Goal: Information Seeking & Learning: Learn about a topic

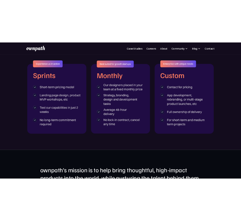
scroll to position [881, 0]
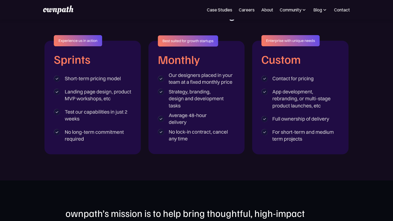
click at [185, 168] on section "ENGAGEMENT MODELS How can we work together?" at bounding box center [196, 74] width 393 height 214
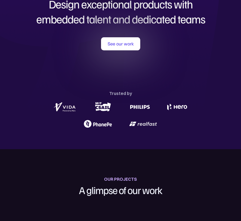
scroll to position [0, 0]
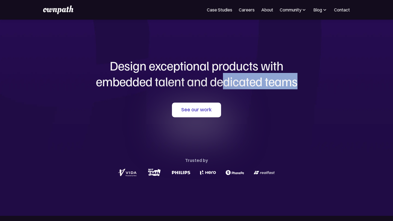
drag, startPoint x: 221, startPoint y: 82, endPoint x: 302, endPoint y: 91, distance: 80.6
click at [302, 92] on div "Design exceptional products with embedded talent and dedicated teams with us Se…" at bounding box center [196, 118] width 262 height 197
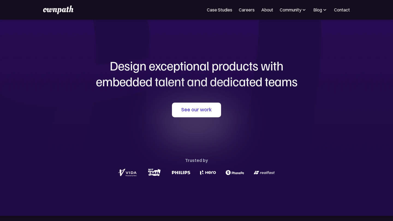
click at [263, 91] on div "Design exceptional products with embedded talent and dedicated teams with us" at bounding box center [196, 75] width 262 height 34
click at [165, 74] on h1 "Design exceptional products with embedded talent and dedicated teams" at bounding box center [196, 73] width 262 height 31
drag, startPoint x: 165, startPoint y: 74, endPoint x: 206, endPoint y: 80, distance: 42.2
click at [208, 82] on h1 "Design exceptional products with embedded talent and dedicated teams" at bounding box center [196, 73] width 262 height 31
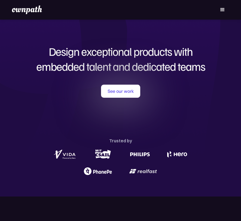
click at [152, 110] on div "See our work Trusted by" at bounding box center [120, 130] width 241 height 91
drag, startPoint x: 161, startPoint y: 71, endPoint x: 198, endPoint y: 74, distance: 36.9
click at [198, 74] on div "Design exceptional products with embedded talent and dedicated teams with us Se…" at bounding box center [120, 108] width 241 height 156
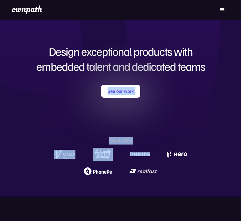
drag, startPoint x: 164, startPoint y: 80, endPoint x: 227, endPoint y: 96, distance: 64.5
click at [227, 96] on div "Design exceptional products with embedded talent and dedicated teams with us Se…" at bounding box center [120, 108] width 241 height 156
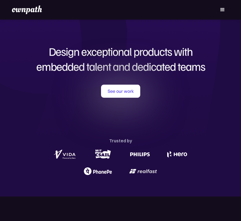
click at [173, 134] on div "See our work Trusted by" at bounding box center [120, 130] width 241 height 91
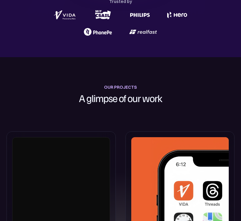
scroll to position [139, 0]
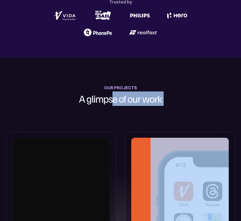
drag, startPoint x: 113, startPoint y: 100, endPoint x: 190, endPoint y: 98, distance: 76.6
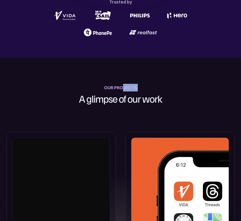
drag, startPoint x: 124, startPoint y: 89, endPoint x: 169, endPoint y: 88, distance: 45.0
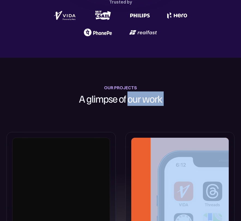
drag, startPoint x: 130, startPoint y: 102, endPoint x: 191, endPoint y: 98, distance: 62.0
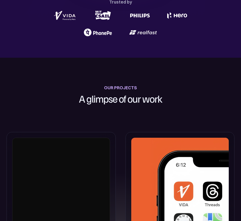
click at [116, 87] on div "OUR PROJECTS" at bounding box center [120, 88] width 33 height 8
drag, startPoint x: 115, startPoint y: 87, endPoint x: 171, endPoint y: 87, distance: 56.5
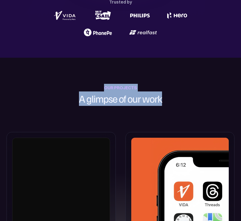
drag, startPoint x: 94, startPoint y: 80, endPoint x: 174, endPoint y: 104, distance: 83.3
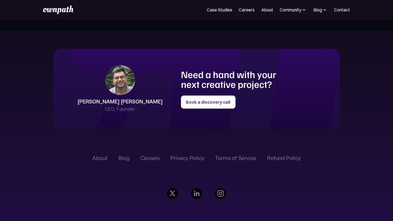
scroll to position [1208, 0]
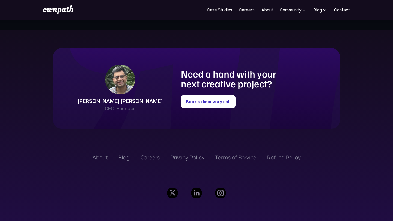
click at [211, 63] on div "Shreyas Satish CEO, Founder Need a hand with your next creative project? Book a…" at bounding box center [196, 88] width 286 height 81
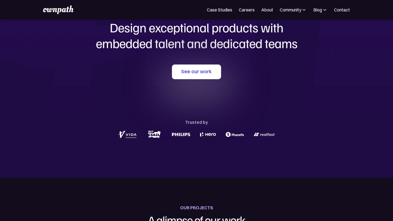
scroll to position [0, 0]
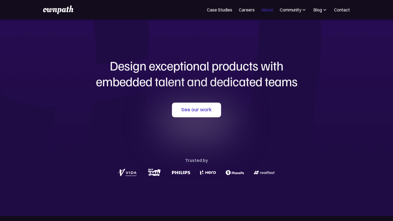
click at [241, 11] on link "About" at bounding box center [267, 10] width 12 height 7
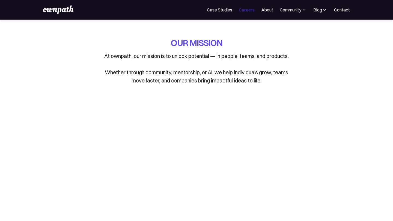
click at [248, 10] on link "Careers" at bounding box center [247, 10] width 16 height 7
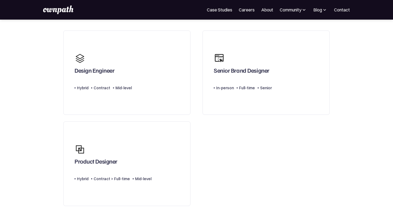
scroll to position [39, 0]
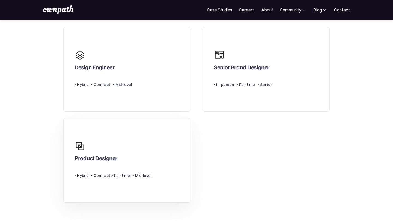
click at [67, 142] on link "Product Designer Type Level Hybrid Contract > Full-time Mid-level" at bounding box center [126, 160] width 127 height 85
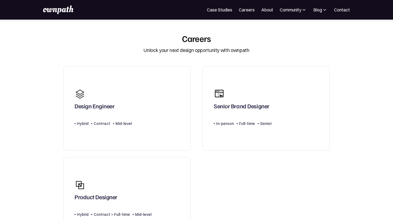
click at [43, 13] on img at bounding box center [58, 9] width 30 height 9
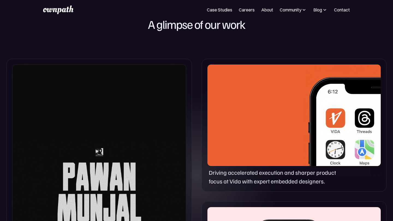
scroll to position [355, 0]
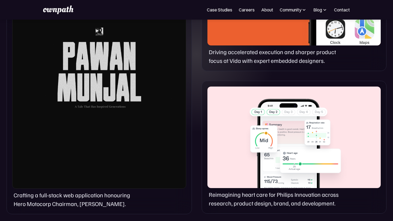
click at [197, 149] on div "Crafting a full-stack web application honouring Hero Motocorp Chairman, Pawan M…" at bounding box center [196, 77] width 393 height 290
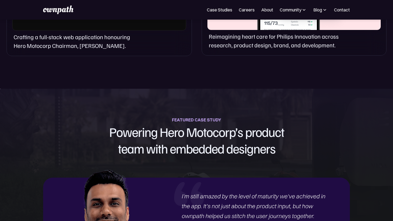
scroll to position [548, 0]
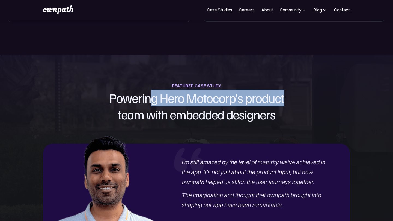
drag, startPoint x: 151, startPoint y: 100, endPoint x: 287, endPoint y: 101, distance: 135.8
click at [287, 101] on h1 "Powering Hero Motocorp’s product team with embedded designers" at bounding box center [196, 107] width 314 height 34
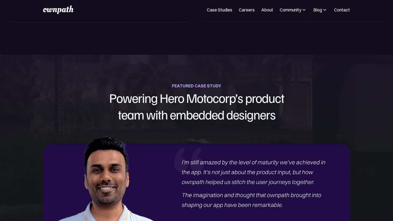
click at [265, 105] on h1 "Powering Hero Motocorp’s product team with embedded designers" at bounding box center [196, 107] width 314 height 34
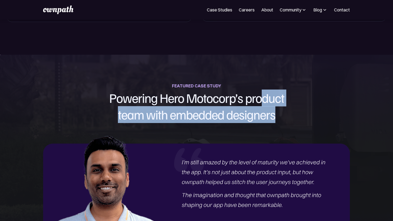
drag, startPoint x: 265, startPoint y: 105, endPoint x: 290, endPoint y: 121, distance: 30.0
click at [290, 123] on section "FEATURED CASE STUDY Powering Hero Motocorp’s product team with embedded designe…" at bounding box center [196, 177] width 393 height 245
click at [290, 121] on h1 "Powering Hero Motocorp’s product team with embedded designers" at bounding box center [196, 107] width 314 height 34
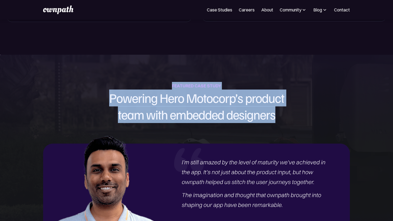
drag, startPoint x: 281, startPoint y: 121, endPoint x: 171, endPoint y: 79, distance: 118.3
click at [171, 79] on section "FEATURED CASE STUDY Powering Hero Motocorp’s product team with embedded designe…" at bounding box center [196, 177] width 393 height 245
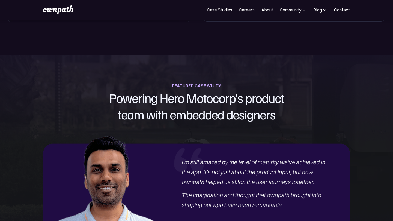
click at [180, 83] on div "FEATURED CASE STUDY" at bounding box center [196, 86] width 49 height 8
click at [173, 83] on div "FEATURED CASE STUDY" at bounding box center [196, 86] width 49 height 8
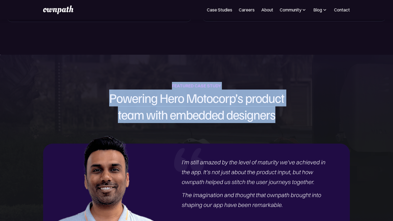
drag, startPoint x: 171, startPoint y: 85, endPoint x: 279, endPoint y: 116, distance: 112.7
click at [279, 119] on div "FEATURED CASE STUDY Powering Hero Motocorp’s product team with embedded designe…" at bounding box center [196, 102] width 393 height 41
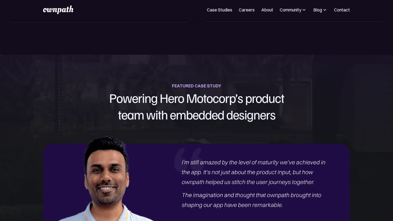
click at [270, 115] on h1 "Powering Hero Motocorp’s product team with embedded designers" at bounding box center [196, 107] width 314 height 34
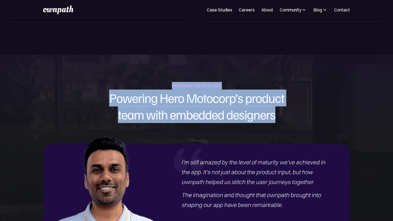
drag, startPoint x: 275, startPoint y: 117, endPoint x: 159, endPoint y: 64, distance: 127.3
click at [160, 64] on section "FEATURED CASE STUDY Powering Hero Motocorp’s product team with embedded designe…" at bounding box center [196, 177] width 393 height 245
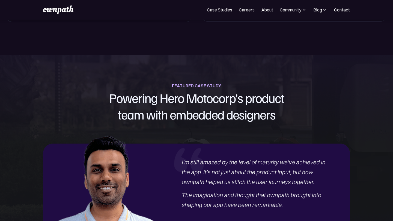
click at [200, 69] on section "FEATURED CASE STUDY Powering Hero Motocorp’s product team with embedded designe…" at bounding box center [196, 177] width 393 height 245
drag, startPoint x: 173, startPoint y: 85, endPoint x: 248, endPoint y: 83, distance: 75.3
click at [248, 84] on div "FEATURED CASE STUDY Powering Hero Motocorp’s product team with embedded designe…" at bounding box center [196, 102] width 393 height 41
click at [233, 98] on h1 "Powering Hero Motocorp’s product team with embedded designers" at bounding box center [196, 107] width 314 height 34
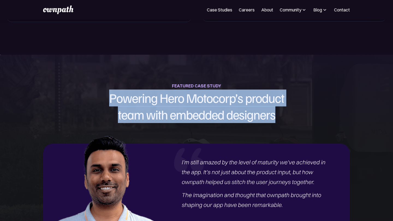
drag, startPoint x: 108, startPoint y: 97, endPoint x: 318, endPoint y: 107, distance: 210.2
click at [318, 110] on h1 "Powering Hero Motocorp’s product team with embedded designers" at bounding box center [196, 107] width 314 height 34
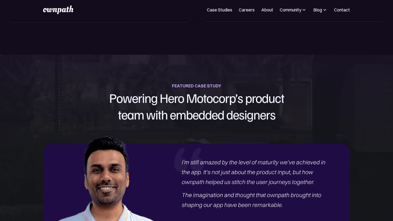
click at [288, 118] on h1 "Powering Hero Motocorp’s product team with embedded designers" at bounding box center [196, 107] width 314 height 34
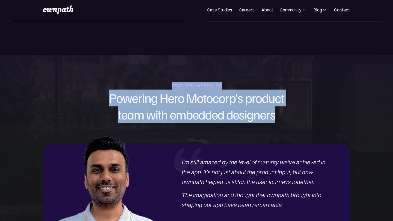
drag, startPoint x: 278, startPoint y: 118, endPoint x: 161, endPoint y: 56, distance: 132.6
click at [163, 56] on section "FEATURED CASE STUDY Powering Hero Motocorp’s product team with embedded designe…" at bounding box center [196, 177] width 393 height 245
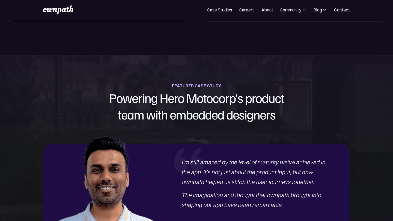
click at [187, 64] on section "FEATURED CASE STUDY Powering Hero Motocorp’s product team with embedded designe…" at bounding box center [196, 177] width 393 height 245
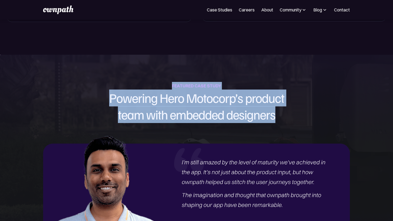
drag, startPoint x: 171, startPoint y: 84, endPoint x: 289, endPoint y: 120, distance: 123.5
click at [289, 120] on div "FEATURED CASE STUDY Powering Hero Motocorp’s product team with embedded designe…" at bounding box center [196, 102] width 393 height 41
click at [289, 120] on h1 "Powering Hero Motocorp’s product team with embedded designers" at bounding box center [196, 107] width 314 height 34
drag, startPoint x: 289, startPoint y: 120, endPoint x: 160, endPoint y: 53, distance: 145.5
click at [160, 53] on body "Join ownpath's growing WhatsApp community for designers! Request an Invite Case…" at bounding box center [196, 190] width 393 height 1476
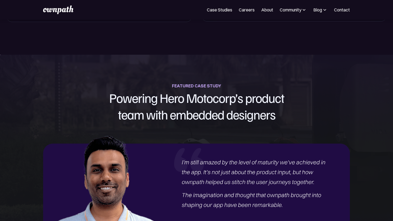
click at [207, 75] on section "FEATURED CASE STUDY Powering Hero Motocorp’s product team with embedded designe…" at bounding box center [196, 177] width 393 height 245
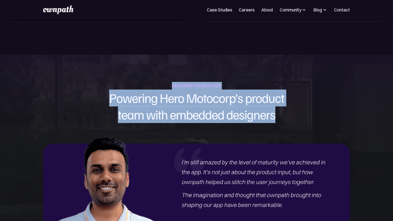
drag, startPoint x: 171, startPoint y: 84, endPoint x: 278, endPoint y: 119, distance: 112.7
click at [278, 120] on div "FEATURED CASE STUDY Powering Hero Motocorp’s product team with embedded designe…" at bounding box center [196, 102] width 393 height 41
click at [278, 119] on h1 "Powering Hero Motocorp’s product team with embedded designers" at bounding box center [196, 107] width 314 height 34
drag, startPoint x: 277, startPoint y: 119, endPoint x: 164, endPoint y: 82, distance: 119.1
click at [164, 81] on section "FEATURED CASE STUDY Powering Hero Motocorp’s product team with embedded designe…" at bounding box center [196, 177] width 393 height 245
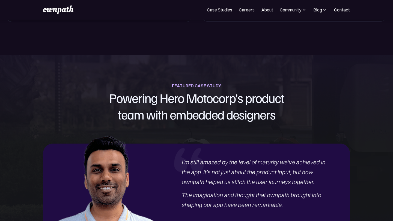
click at [182, 74] on section "FEATURED CASE STUDY Powering Hero Motocorp’s product team with embedded designe…" at bounding box center [196, 177] width 393 height 245
drag, startPoint x: 170, startPoint y: 89, endPoint x: 182, endPoint y: 81, distance: 14.2
click at [182, 81] on section "FEATURED CASE STUDY Powering Hero Motocorp’s product team with embedded designe…" at bounding box center [196, 177] width 393 height 245
click at [163, 82] on section "FEATURED CASE STUDY Powering Hero Motocorp’s product team with embedded designe…" at bounding box center [196, 177] width 393 height 245
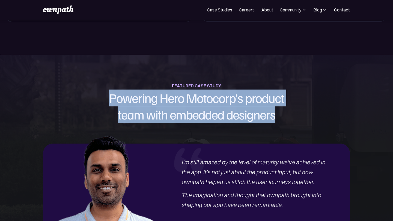
drag, startPoint x: 112, startPoint y: 95, endPoint x: 317, endPoint y: 119, distance: 206.2
click at [317, 122] on h1 "Powering Hero Motocorp’s product team with embedded designers" at bounding box center [196, 107] width 314 height 34
click at [317, 119] on h1 "Powering Hero Motocorp’s product team with embedded designers" at bounding box center [196, 107] width 314 height 34
drag, startPoint x: 292, startPoint y: 120, endPoint x: 154, endPoint y: 84, distance: 143.0
click at [154, 84] on div "FEATURED CASE STUDY Powering Hero Motocorp’s product team with embedded designe…" at bounding box center [196, 102] width 393 height 41
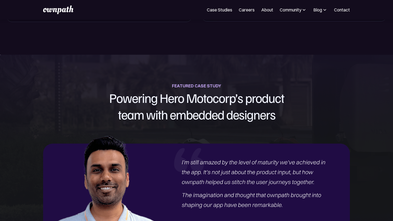
click at [177, 85] on div "FEATURED CASE STUDY" at bounding box center [196, 86] width 49 height 8
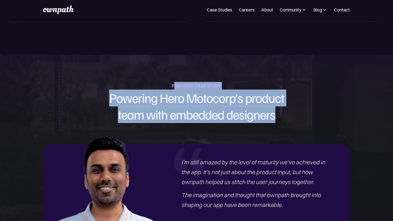
drag, startPoint x: 174, startPoint y: 85, endPoint x: 296, endPoint y: 113, distance: 125.6
click at [296, 114] on div "FEATURED CASE STUDY Powering Hero Motocorp’s product team with embedded designe…" at bounding box center [196, 102] width 393 height 41
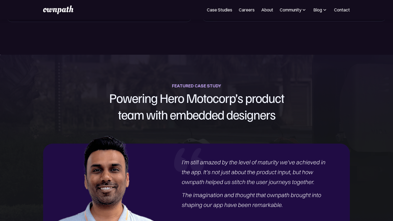
click at [281, 118] on h1 "Powering Hero Motocorp’s product team with embedded designers" at bounding box center [196, 107] width 314 height 34
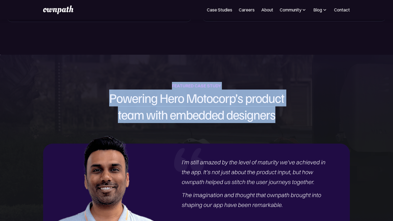
drag, startPoint x: 278, startPoint y: 118, endPoint x: 157, endPoint y: 64, distance: 132.2
click at [157, 64] on section "FEATURED CASE STUDY Powering Hero Motocorp’s product team with embedded designe…" at bounding box center [196, 177] width 393 height 245
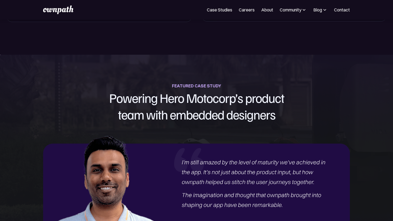
click at [168, 75] on section "FEATURED CASE STUDY Powering Hero Motocorp’s product team with embedded designe…" at bounding box center [196, 177] width 393 height 245
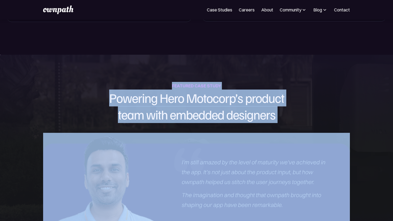
drag, startPoint x: 168, startPoint y: 82, endPoint x: 319, endPoint y: 135, distance: 160.4
click at [319, 135] on section "FEATURED CASE STUDY Powering Hero Motocorp’s product team with embedded designe…" at bounding box center [196, 177] width 393 height 245
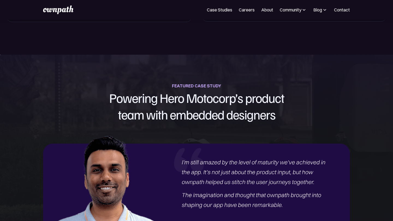
click at [301, 124] on section "FEATURED CASE STUDY Powering Hero Motocorp’s product team with embedded designe…" at bounding box center [196, 177] width 393 height 245
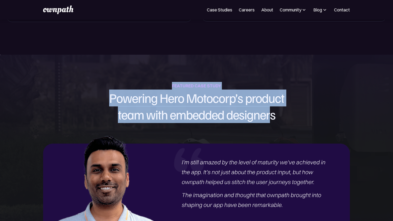
drag, startPoint x: 271, startPoint y: 118, endPoint x: 179, endPoint y: 81, distance: 98.6
click at [179, 82] on section "FEATURED CASE STUDY Powering Hero Motocorp’s product team with embedded designe…" at bounding box center [196, 177] width 393 height 245
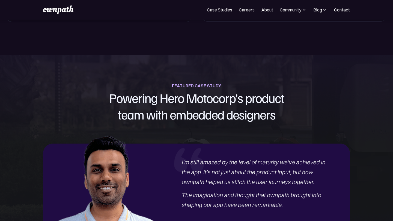
click at [176, 81] on section "FEATURED CASE STUDY Powering Hero Motocorp’s product team with embedded designe…" at bounding box center [196, 177] width 393 height 245
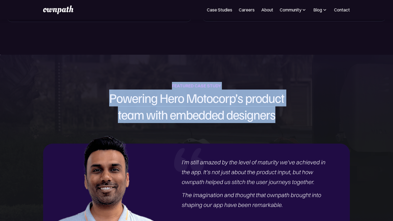
drag, startPoint x: 172, startPoint y: 81, endPoint x: 282, endPoint y: 119, distance: 116.8
click at [282, 119] on section "FEATURED CASE STUDY Powering Hero Motocorp’s product team with embedded designe…" at bounding box center [196, 177] width 393 height 245
click at [282, 119] on h1 "Powering Hero Motocorp’s product team with embedded designers" at bounding box center [196, 107] width 314 height 34
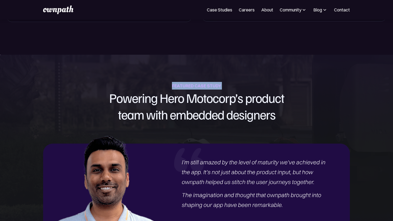
drag, startPoint x: 170, startPoint y: 83, endPoint x: 248, endPoint y: 82, distance: 78.3
click at [249, 83] on div "FEATURED CASE STUDY Powering Hero Motocorp’s product team with embedded designe…" at bounding box center [196, 102] width 393 height 41
click at [247, 82] on div "FEATURED CASE STUDY Powering Hero Motocorp’s product team with embedded designe…" at bounding box center [196, 102] width 393 height 41
click at [288, 10] on div "Community" at bounding box center [291, 10] width 22 height 7
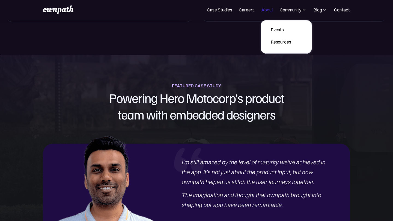
click at [268, 8] on link "About" at bounding box center [267, 10] width 12 height 7
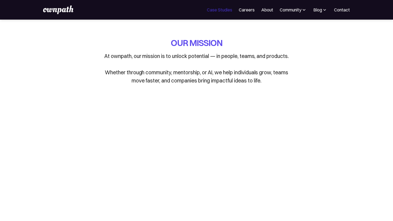
click at [217, 7] on link "Case Studies" at bounding box center [219, 10] width 25 height 7
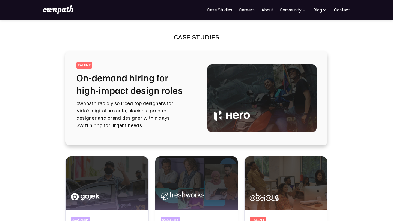
click at [197, 10] on div "For Companies Case Studies Careers About Community Events Resources Design Resi…" at bounding box center [196, 9] width 306 height 9
click at [48, 9] on img at bounding box center [58, 9] width 30 height 9
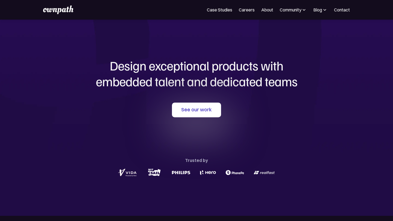
click at [322, 12] on img at bounding box center [324, 9] width 5 height 5
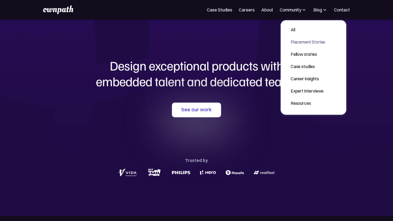
click at [301, 41] on div "Placement Stories" at bounding box center [307, 42] width 35 height 7
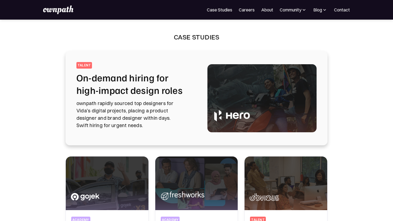
click at [63, 14] on div "For Companies Case Studies Careers About Community Events Resources Design Resi…" at bounding box center [196, 10] width 393 height 20
click at [61, 11] on img at bounding box center [58, 9] width 30 height 9
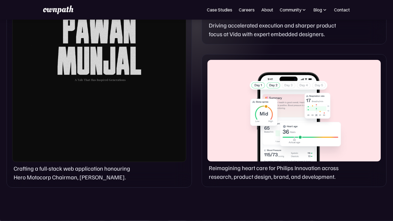
scroll to position [425, 0]
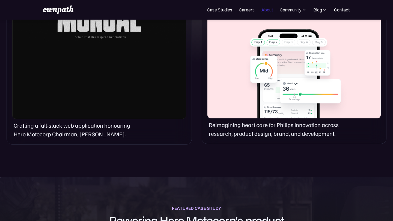
click at [264, 9] on link "About" at bounding box center [267, 10] width 12 height 7
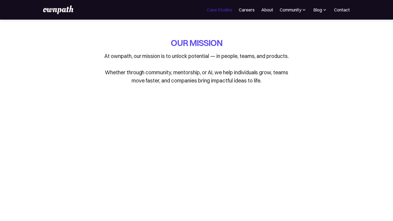
click at [217, 11] on link "Case Studies" at bounding box center [219, 10] width 25 height 7
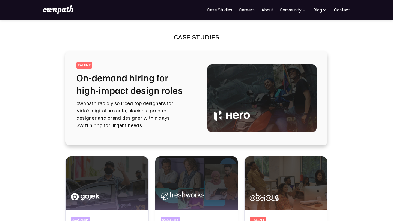
click at [60, 9] on img at bounding box center [58, 9] width 30 height 9
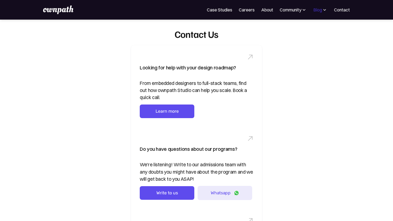
click at [319, 11] on div "Blog" at bounding box center [317, 10] width 9 height 7
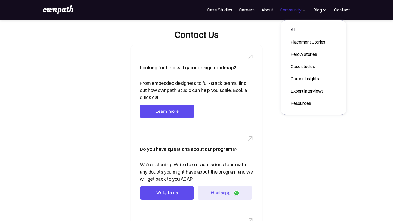
click at [296, 9] on div "Community" at bounding box center [291, 10] width 22 height 7
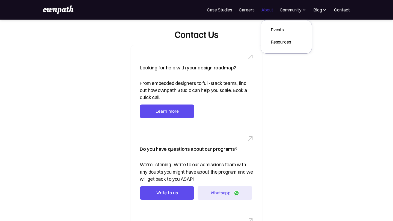
click at [268, 8] on link "About" at bounding box center [267, 10] width 12 height 7
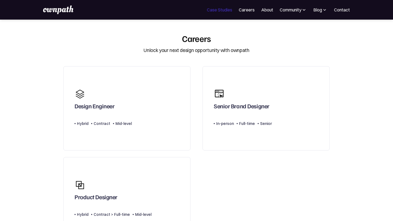
click at [214, 8] on link "Case Studies" at bounding box center [219, 10] width 25 height 7
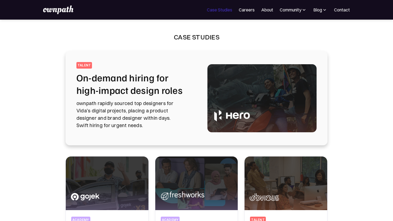
click at [223, 10] on link "Case Studies" at bounding box center [219, 10] width 25 height 7
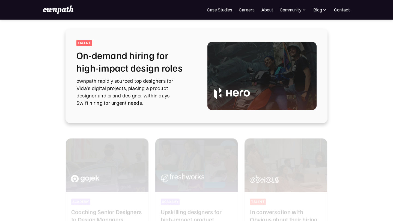
scroll to position [23, 0]
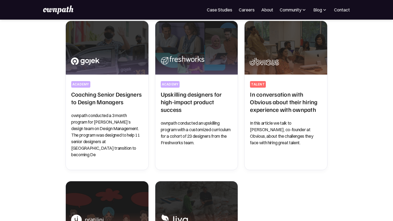
scroll to position [100, 0]
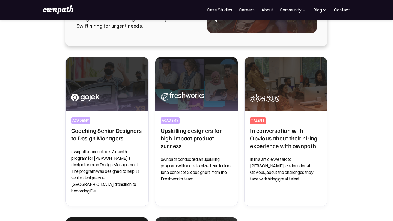
click at [353, 108] on div "All Stories from ownpath All Resources All Placement stories All Fellow Stories…" at bounding box center [196, 216] width 349 height 318
click at [33, 39] on div "Case Studies featured talent On-demand hiring for high-impact design roles ownp…" at bounding box center [196, 163] width 393 height 487
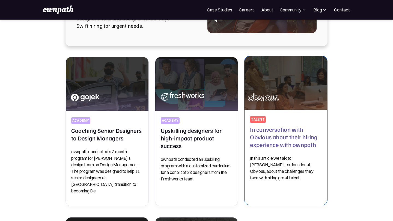
scroll to position [0, 0]
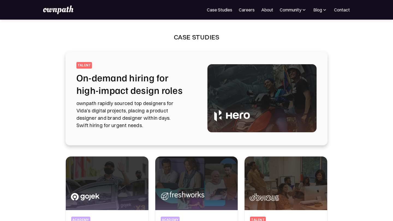
click at [61, 12] on img at bounding box center [58, 9] width 30 height 9
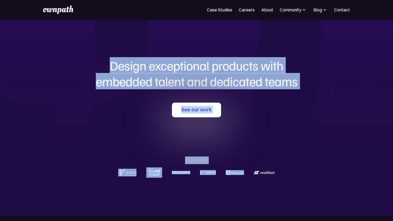
drag, startPoint x: 59, startPoint y: 52, endPoint x: 391, endPoint y: 152, distance: 346.8
click at [391, 152] on section "Design exceptional products with embedded talent and dedicated teams with us Se…" at bounding box center [196, 118] width 393 height 197
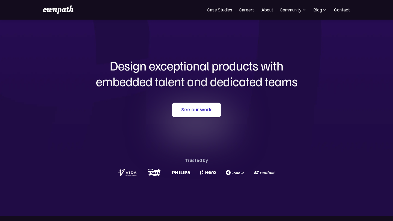
click at [390, 152] on section "Design exceptional products with embedded talent and dedicated teams with us Se…" at bounding box center [196, 118] width 393 height 197
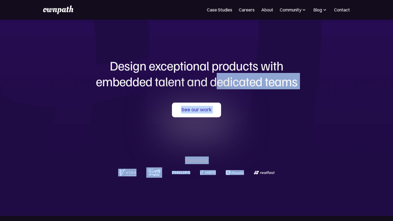
drag, startPoint x: 320, startPoint y: 177, endPoint x: 220, endPoint y: 89, distance: 133.2
click at [219, 89] on div "Design exceptional products with embedded talent and dedicated teams with us Se…" at bounding box center [196, 118] width 262 height 197
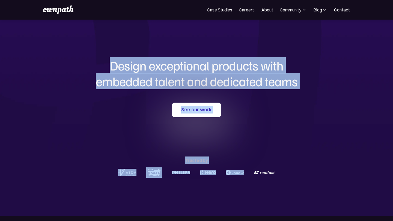
drag, startPoint x: 76, startPoint y: 56, endPoint x: 314, endPoint y: 144, distance: 253.7
click at [314, 144] on div "Design exceptional products with embedded talent and dedicated teams with us Se…" at bounding box center [196, 118] width 262 height 197
click at [314, 143] on div "See our work Trusted by" at bounding box center [196, 140] width 262 height 75
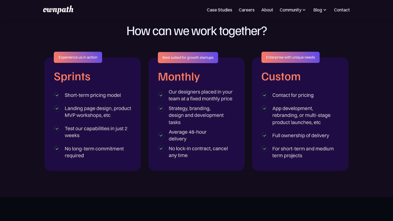
scroll to position [864, 0]
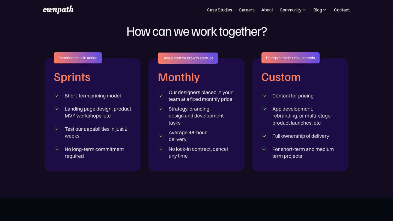
click at [289, 195] on section "ENGAGEMENT MODELS How can we work together?" at bounding box center [196, 91] width 393 height 214
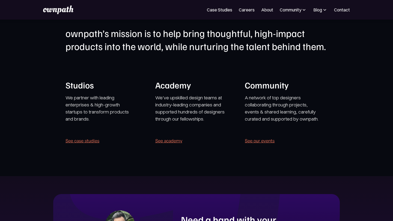
scroll to position [1040, 0]
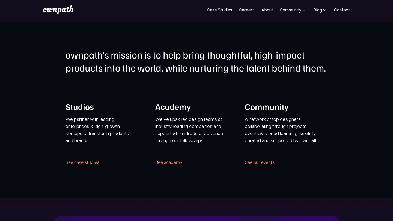
click at [251, 189] on section "ownpath’s mission is to help bring thoughtful, high-impact products into the wo…" at bounding box center [196, 110] width 393 height 176
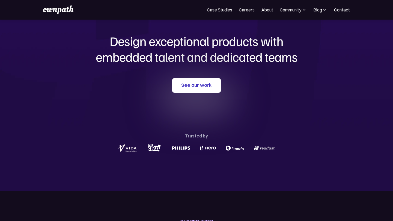
scroll to position [0, 0]
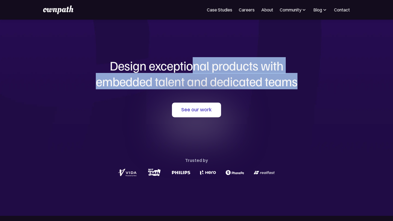
drag, startPoint x: 194, startPoint y: 69, endPoint x: 306, endPoint y: 77, distance: 112.4
click at [306, 80] on h1 "Design exceptional products with embedded talent and dedicated teams" at bounding box center [196, 73] width 262 height 31
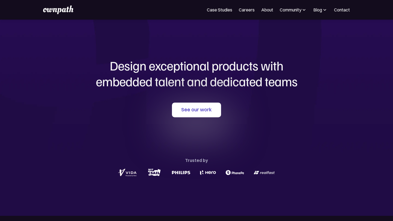
click at [296, 79] on h1 "Design exceptional products with embedded talent and dedicated teams" at bounding box center [196, 73] width 262 height 31
